Goal: Find specific page/section: Find specific page/section

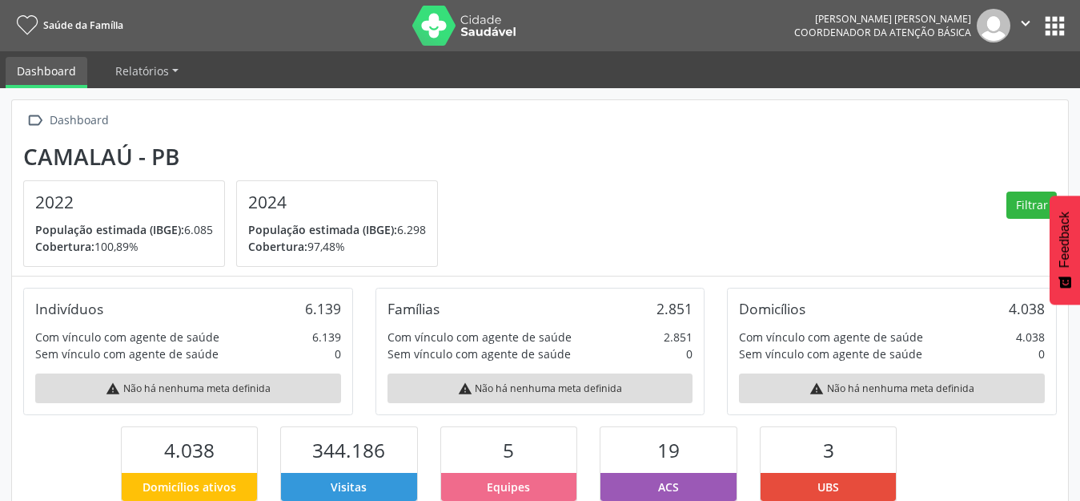
scroll to position [266, 352]
click at [1063, 34] on button "apps" at bounding box center [1055, 26] width 28 height 28
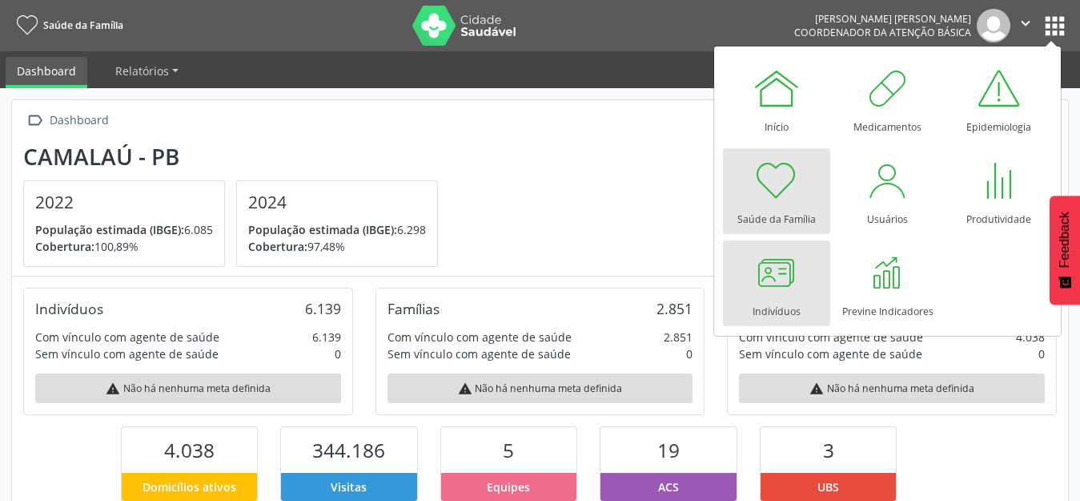
click at [805, 283] on link "Indivíduos" at bounding box center [776, 283] width 107 height 86
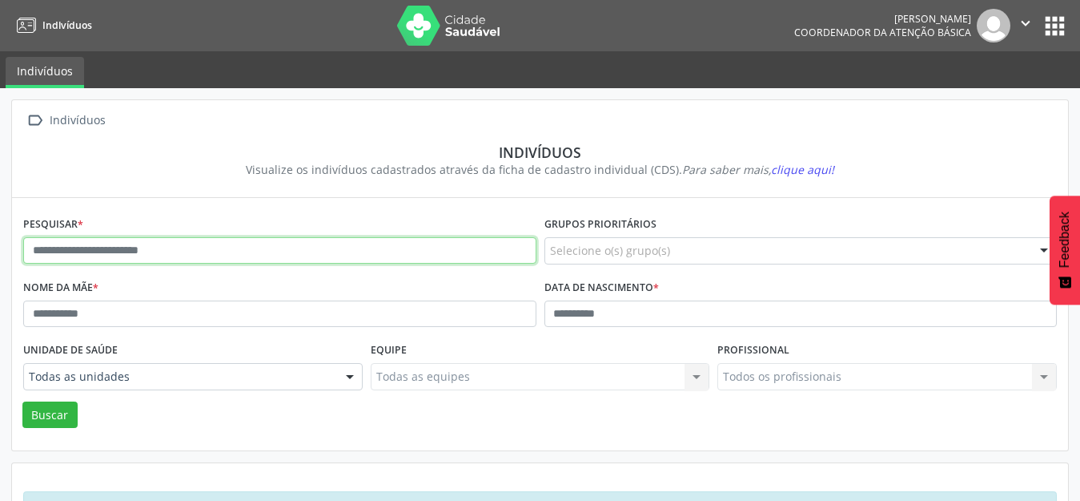
click at [247, 244] on input "text" at bounding box center [279, 250] width 513 height 27
type input "**********"
click at [22, 401] on button "Buscar" at bounding box center [49, 414] width 55 height 27
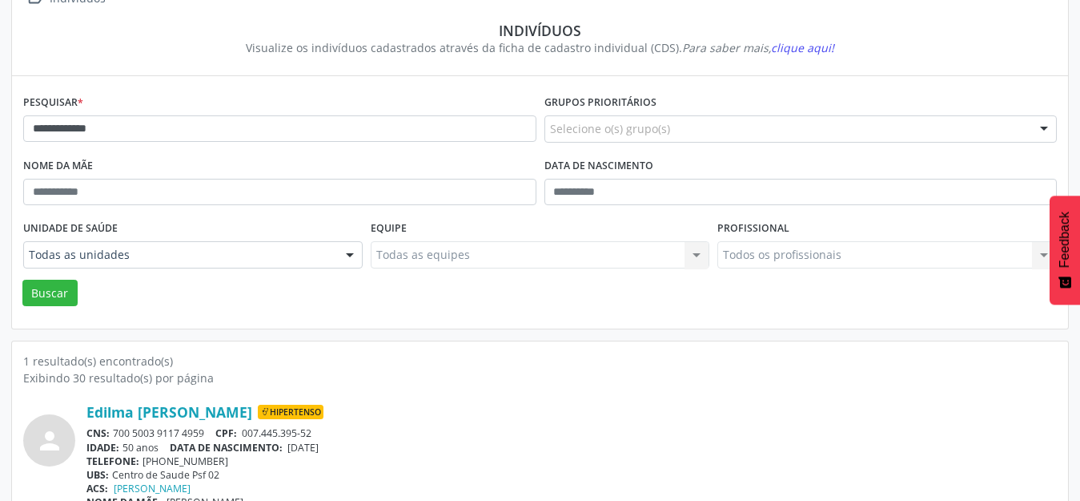
scroll to position [153, 0]
